Goal: Task Accomplishment & Management: Manage account settings

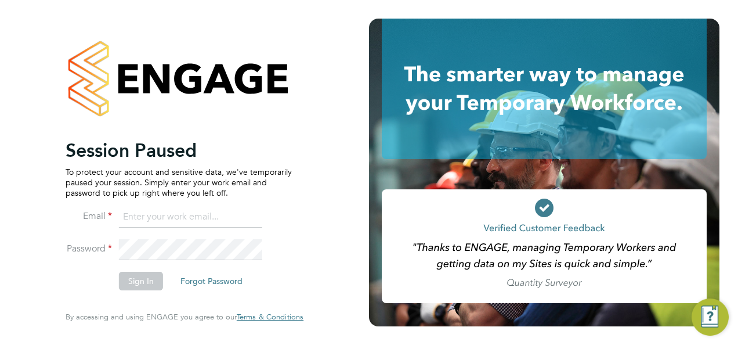
type input "[EMAIL_ADDRESS][DOMAIN_NAME]"
click at [140, 281] on button "Sign In" at bounding box center [141, 281] width 44 height 19
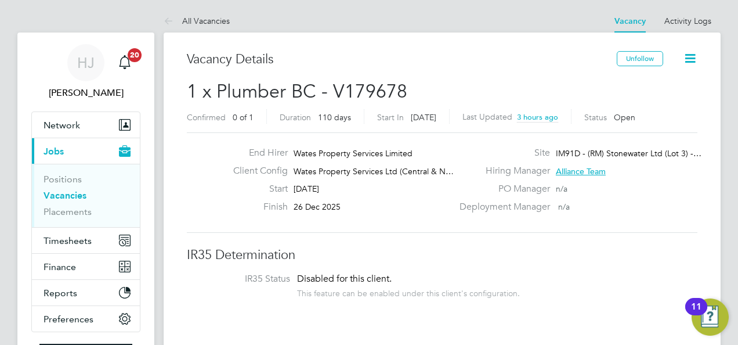
click at [195, 182] on div "End Hirer Wates Property Services Limited Client Config Wates Property Services…" at bounding box center [442, 182] width 520 height 71
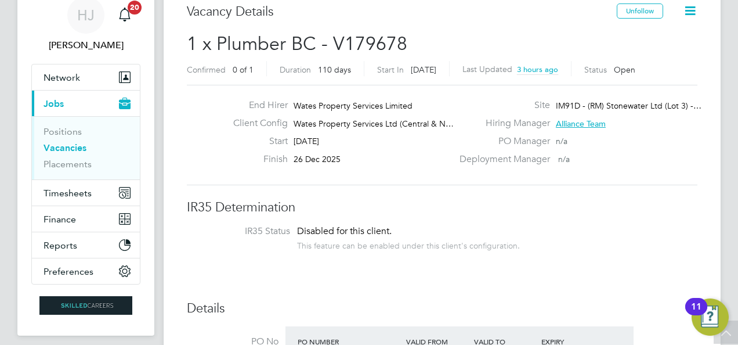
scroll to position [46, 0]
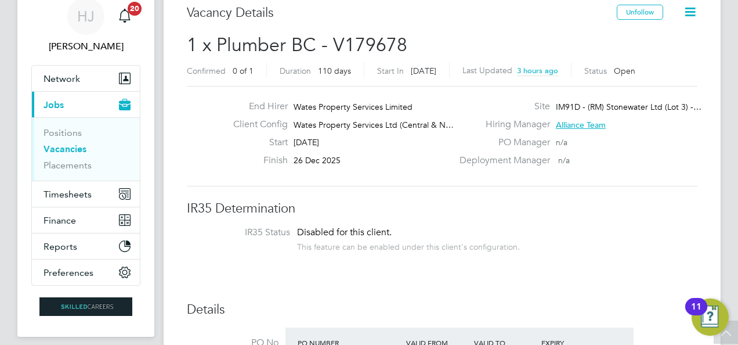
click at [77, 148] on link "Vacancies" at bounding box center [65, 148] width 43 height 11
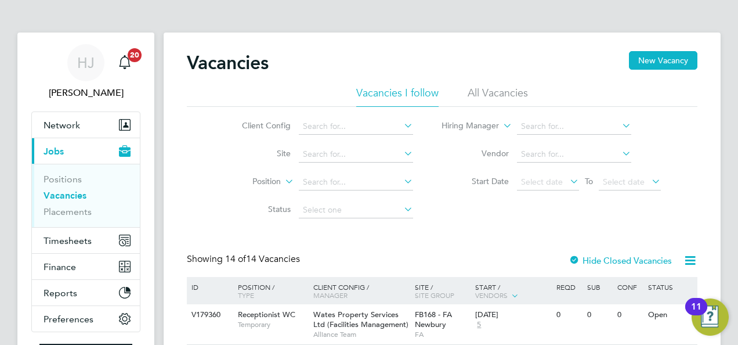
click at [214, 158] on li "Site" at bounding box center [318, 154] width 218 height 28
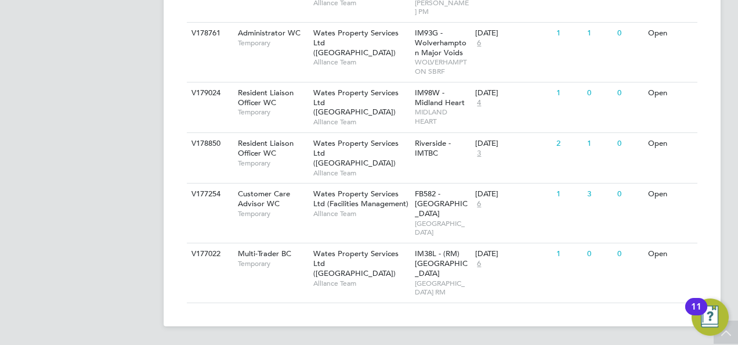
scroll to position [875, 0]
click at [269, 256] on div "V177022 Multi-Trader BC Temporary Wates Property Services Ltd (Central & North)…" at bounding box center [442, 273] width 511 height 60
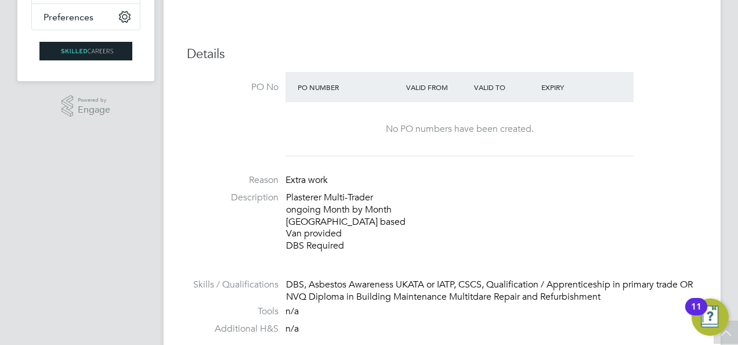
scroll to position [278, 0]
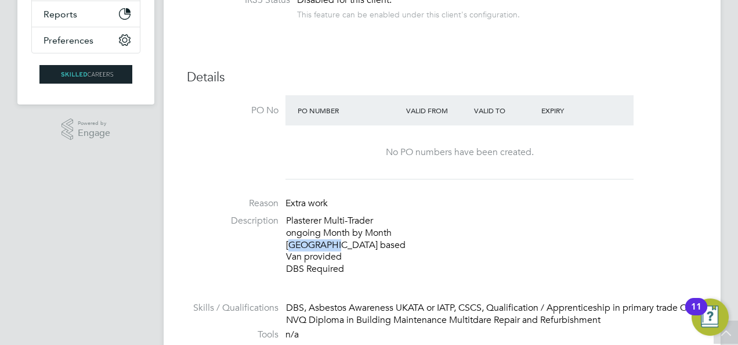
drag, startPoint x: 287, startPoint y: 243, endPoint x: 323, endPoint y: 244, distance: 36.0
click at [323, 244] on p "Plasterer Multi-Trader ongoing Month by Month Coalville based Van provided DBS …" at bounding box center [491, 245] width 411 height 60
copy p "Coalville"
click at [230, 267] on li "Description Plasterer Multi-Trader ongoing Month by Month Coalville based Van p…" at bounding box center [442, 251] width 511 height 72
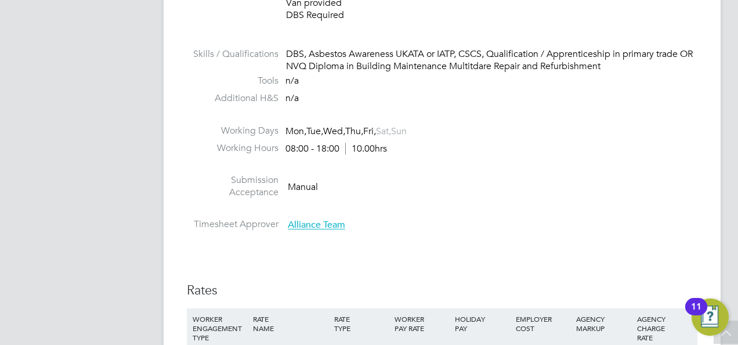
scroll to position [534, 0]
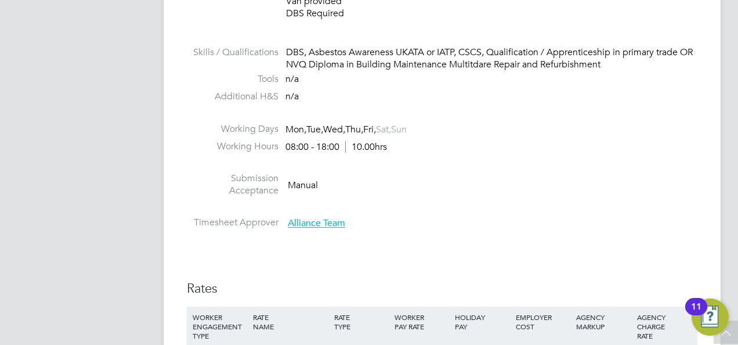
click at [478, 157] on li at bounding box center [442, 164] width 511 height 15
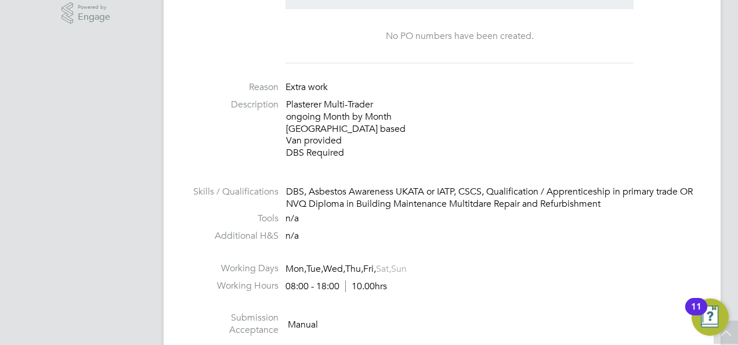
scroll to position [418, 0]
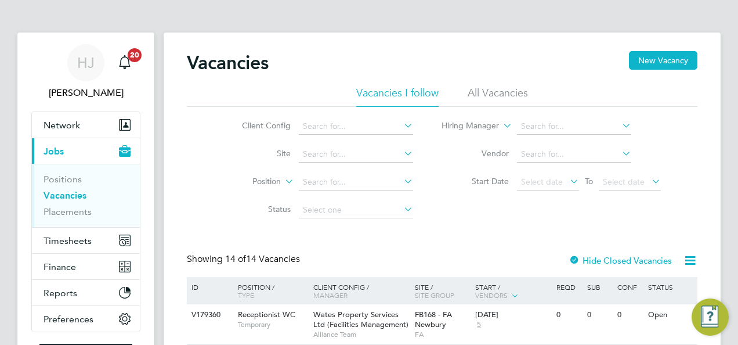
click at [61, 125] on span "Network" at bounding box center [62, 125] width 37 height 11
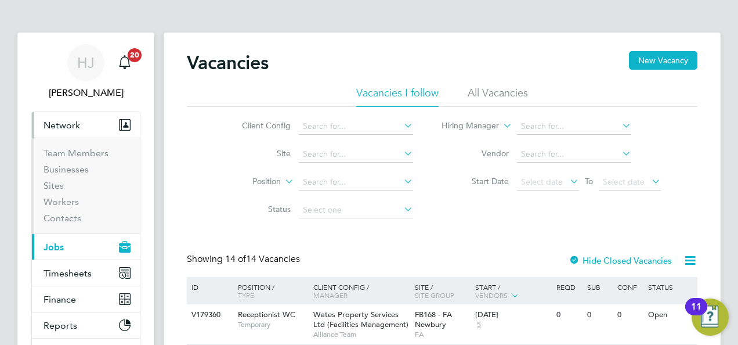
click at [61, 125] on span "Network" at bounding box center [62, 125] width 37 height 11
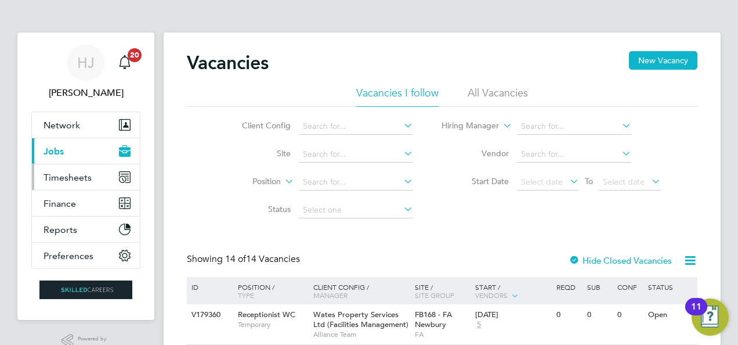
click at [72, 179] on span "Timesheets" at bounding box center [68, 177] width 48 height 11
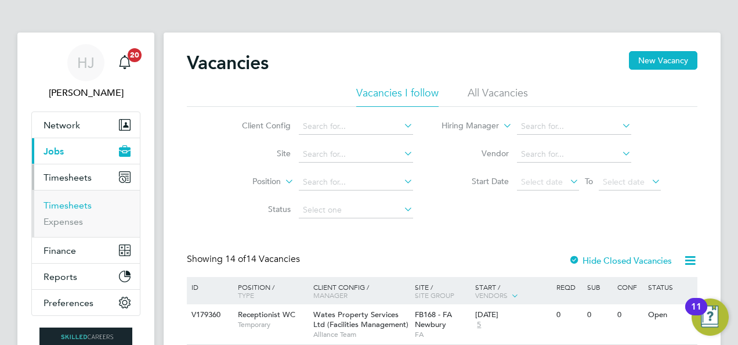
click at [67, 205] on link "Timesheets" at bounding box center [68, 205] width 48 height 11
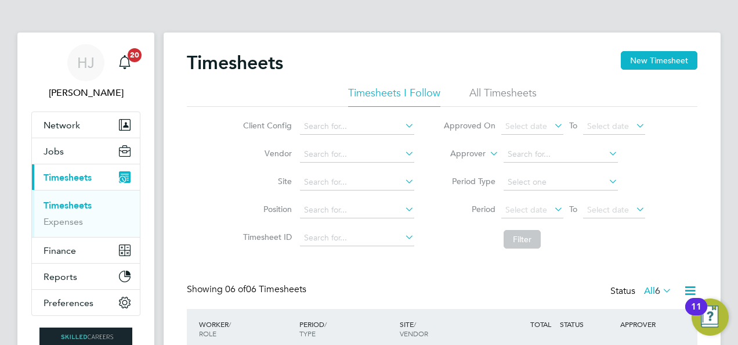
click at [219, 178] on div "Client Config Vendor Site Position Timesheet ID Approved On Select date To Sele…" at bounding box center [442, 180] width 511 height 147
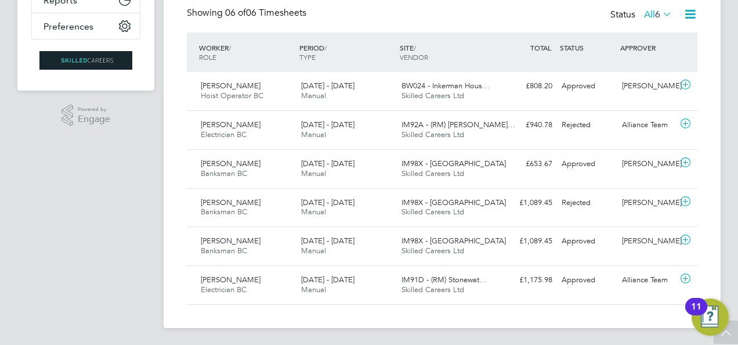
scroll to position [253, 0]
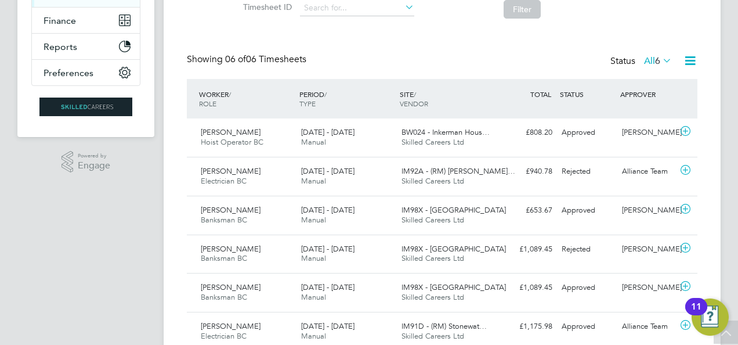
click at [108, 212] on app-navbar "HJ Holly Jones Notifications 20 Applications: Network Team Members Businesses S…" at bounding box center [85, 98] width 137 height 590
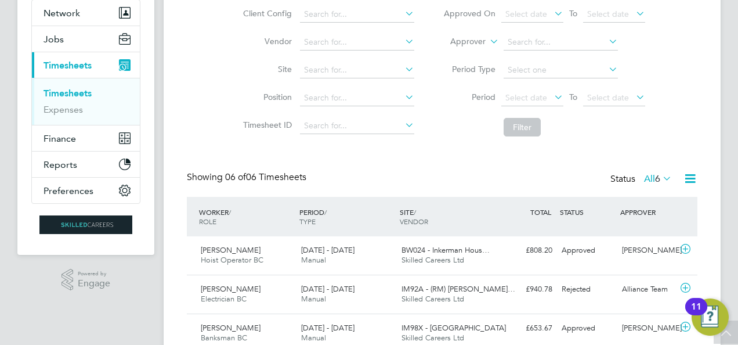
scroll to position [0, 0]
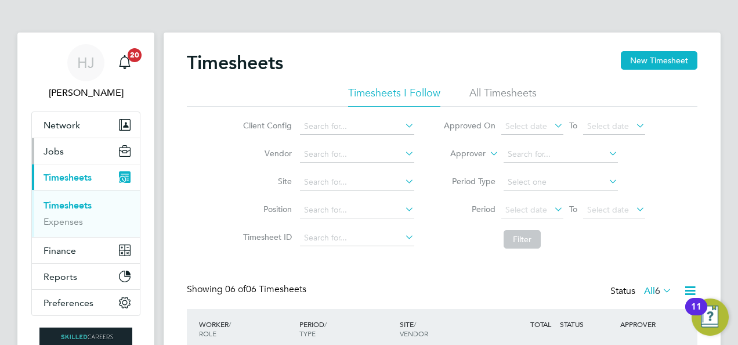
click at [53, 150] on span "Jobs" at bounding box center [54, 151] width 20 height 11
click at [52, 146] on span "Jobs" at bounding box center [54, 151] width 20 height 11
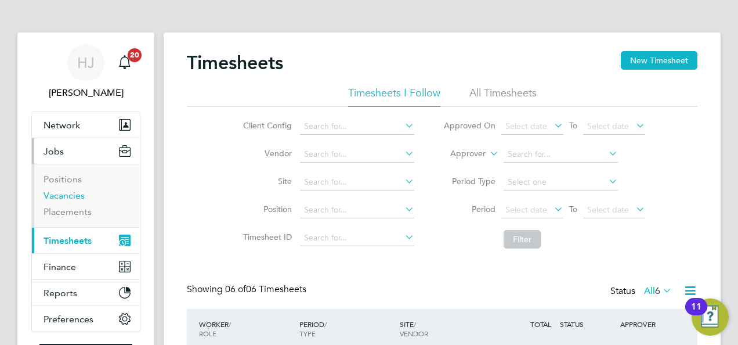
click at [70, 197] on link "Vacancies" at bounding box center [64, 195] width 41 height 11
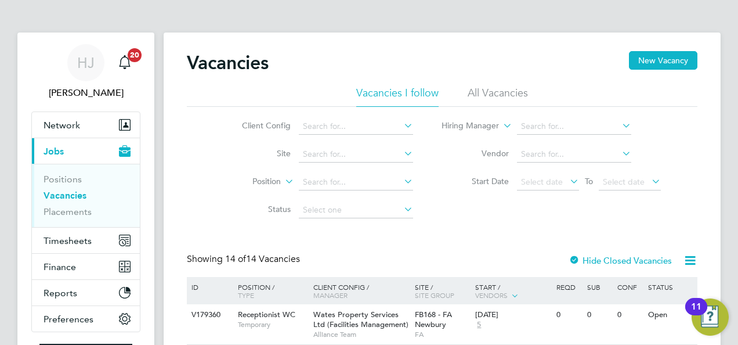
click at [197, 190] on div "Client Config Site Position Status Hiring Manager Vendor Start Date Select date…" at bounding box center [442, 165] width 511 height 117
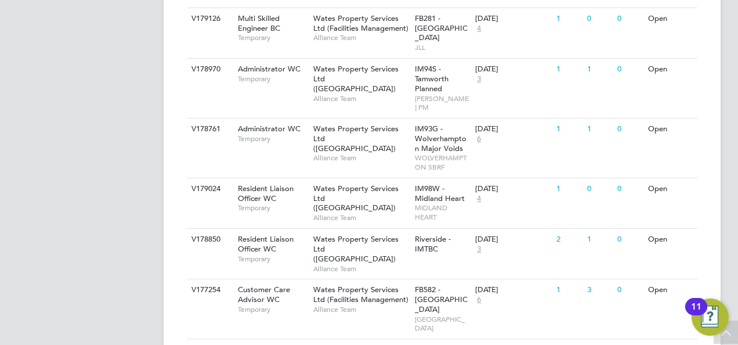
scroll to position [789, 0]
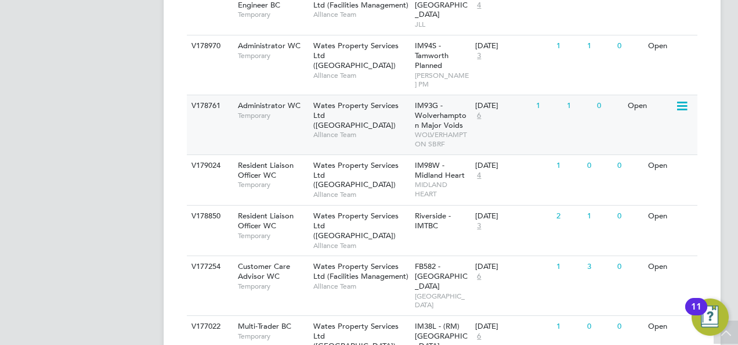
click at [638, 115] on div "Open" at bounding box center [650, 105] width 50 height 21
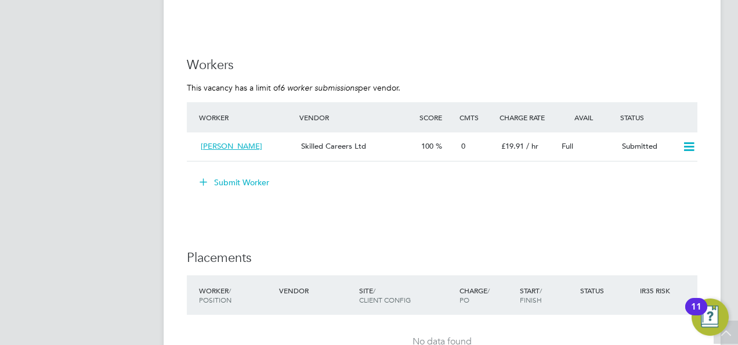
scroll to position [1021, 0]
